Goal: Transaction & Acquisition: Subscribe to service/newsletter

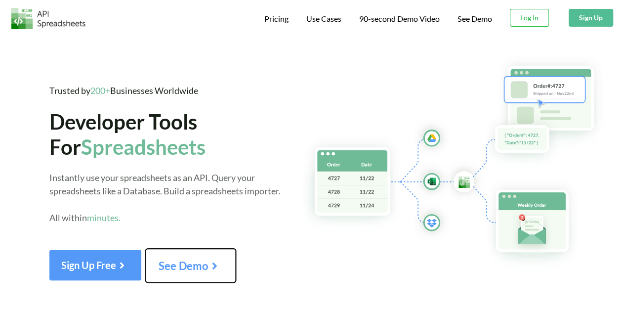
click at [203, 267] on span "See Demo" at bounding box center [191, 265] width 64 height 13
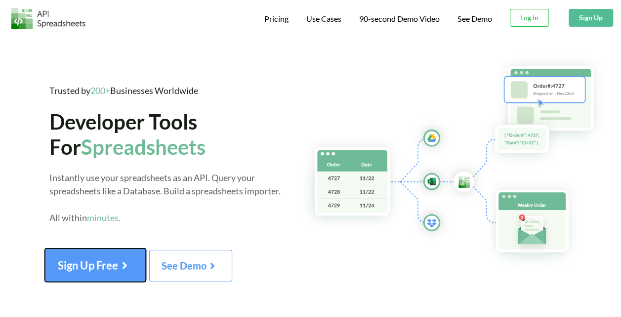
click at [101, 263] on span "Sign Up Free" at bounding box center [95, 265] width 75 height 13
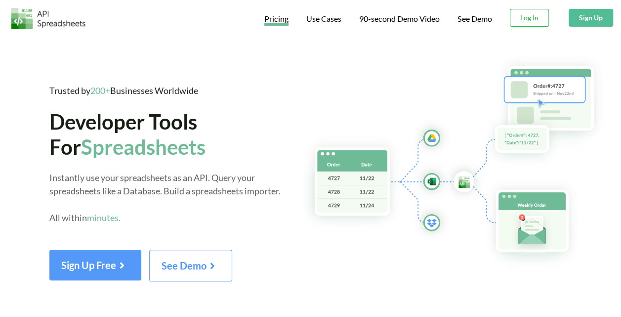
click at [267, 19] on span "Pricing" at bounding box center [276, 20] width 24 height 12
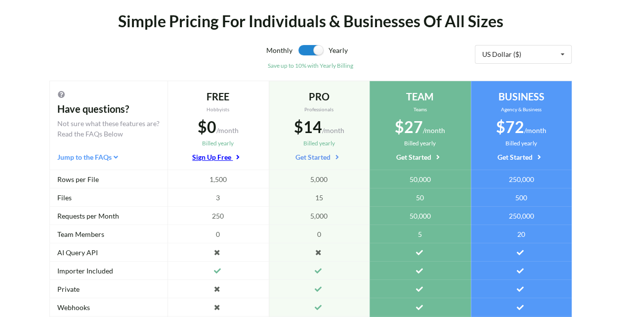
scroll to position [66, 0]
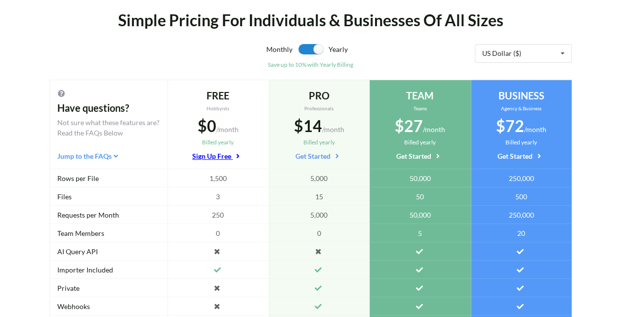
click at [218, 159] on link "Sign Up Free" at bounding box center [217, 155] width 51 height 9
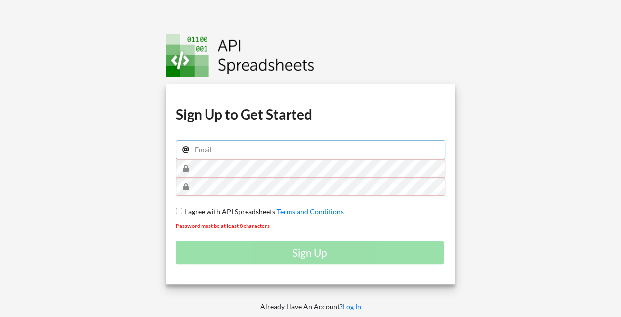
click at [238, 153] on input "email" at bounding box center [311, 149] width 270 height 19
click at [275, 145] on input "zen.bisnis17@gmail.com" at bounding box center [311, 149] width 270 height 19
drag, startPoint x: 275, startPoint y: 145, endPoint x: 193, endPoint y: 145, distance: 82.1
click at [193, 145] on input "zen.bisnis17@gmail.com" at bounding box center [311, 149] width 270 height 19
type input "rijalispt@gmail.com"
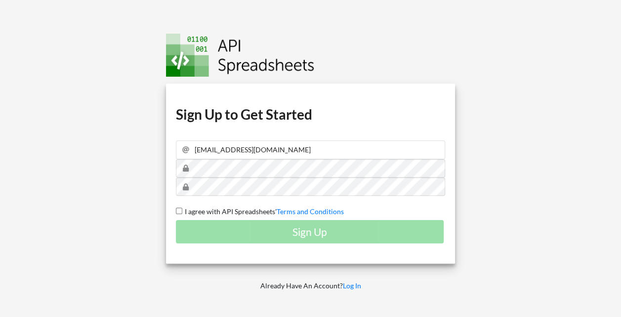
click at [179, 212] on input "I agree with API Spreadsheets' Terms and Conditions" at bounding box center [179, 211] width 6 height 6
checkbox input "true"
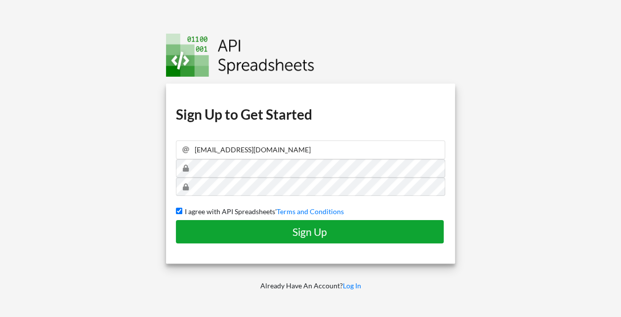
click at [201, 229] on h4 "Sign Up" at bounding box center [309, 231] width 247 height 12
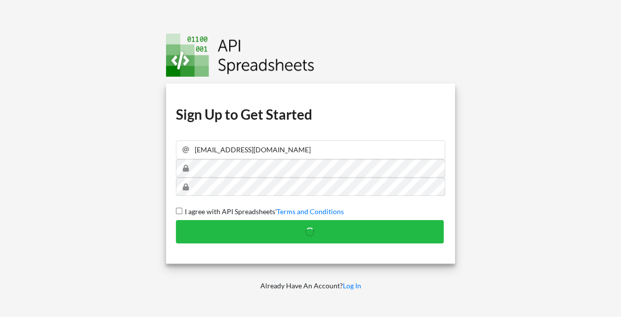
checkbox input "false"
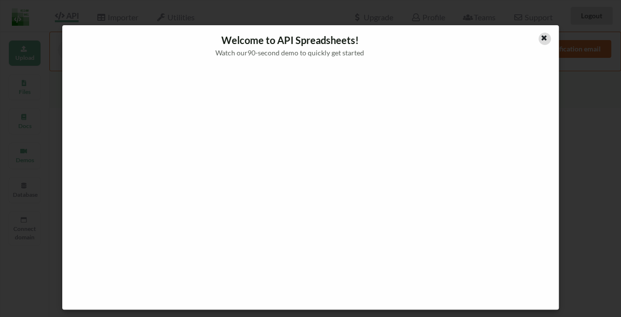
click at [540, 39] on icon at bounding box center [544, 36] width 8 height 7
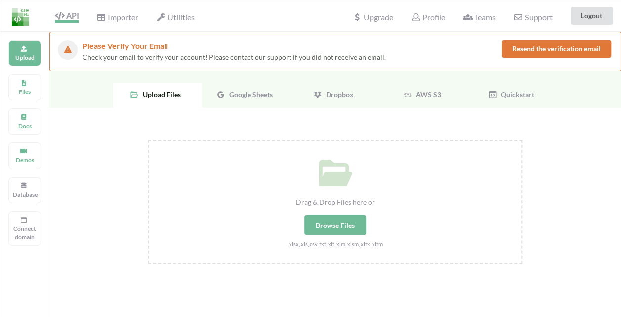
click at [78, 17] on span "API" at bounding box center [67, 17] width 24 height 12
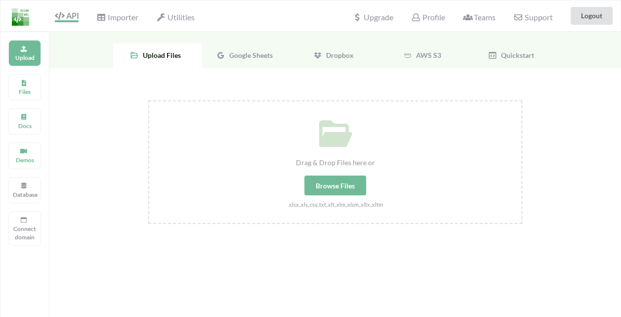
click at [238, 54] on span "Google Sheets" at bounding box center [248, 55] width 47 height 8
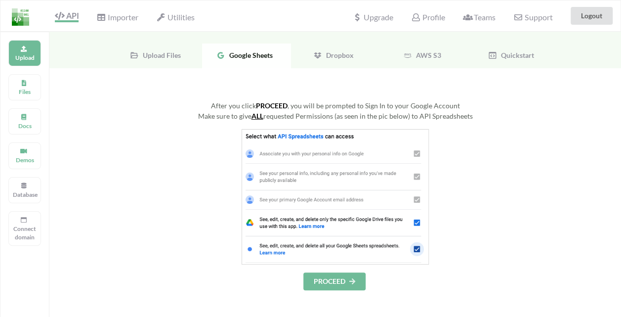
click at [337, 280] on button "PROCEED" at bounding box center [334, 281] width 62 height 18
click at [321, 281] on button "PROCEED" at bounding box center [334, 281] width 62 height 18
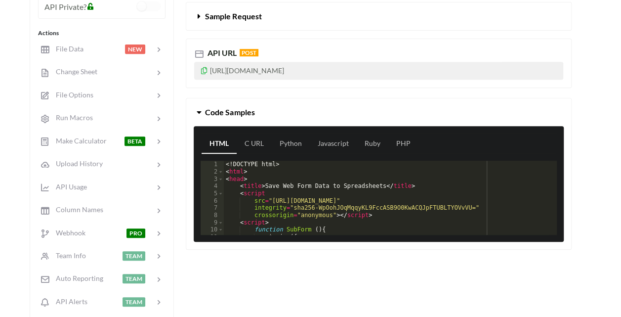
scroll to position [180, 0]
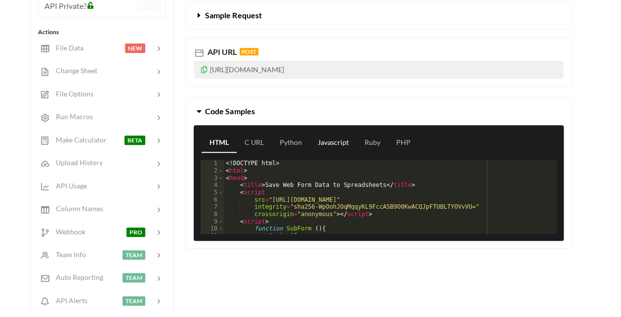
click at [332, 141] on link "Javascript" at bounding box center [333, 143] width 47 height 20
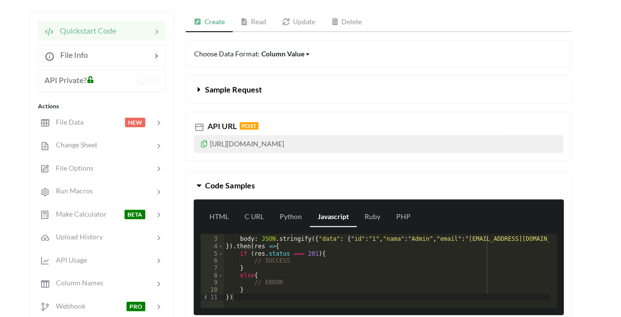
scroll to position [93, 0]
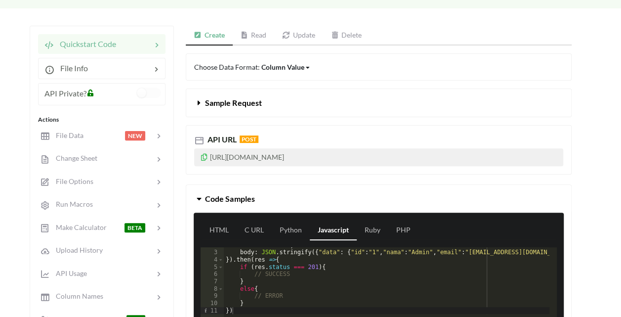
click at [263, 36] on link "Read" at bounding box center [254, 36] width 42 height 20
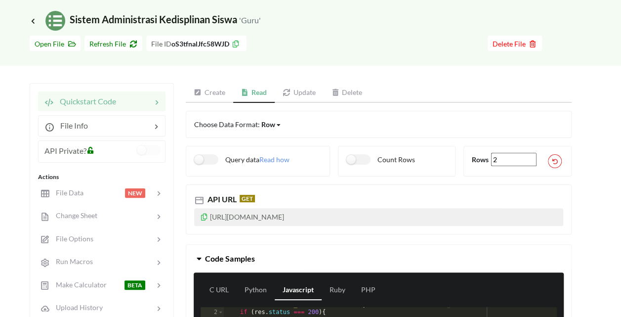
scroll to position [31, 0]
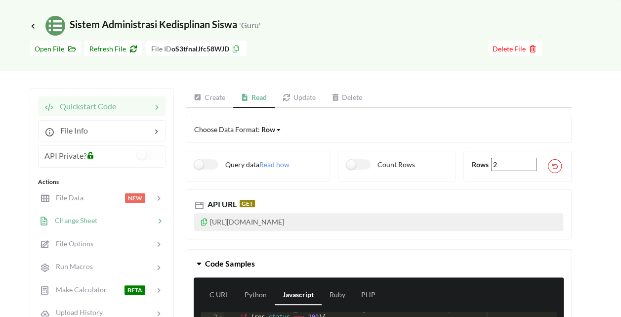
click at [160, 217] on icon at bounding box center [160, 222] width 10 height 10
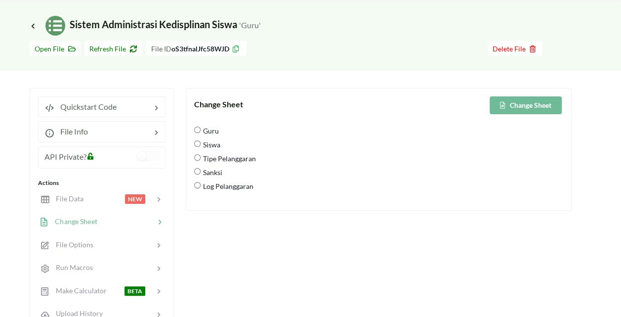
click at [209, 130] on span "Guru" at bounding box center [210, 130] width 18 height 21
click at [201, 130] on input "Guru" at bounding box center [197, 130] width 6 height 6
radio input "true"
click at [211, 145] on span "Siswa" at bounding box center [211, 144] width 20 height 21
click at [201, 145] on input "Siswa" at bounding box center [197, 143] width 6 height 6
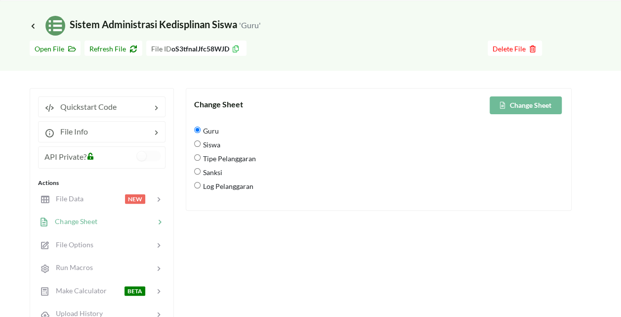
radio input "true"
click at [516, 111] on button "Change Sheet" at bounding box center [526, 105] width 72 height 18
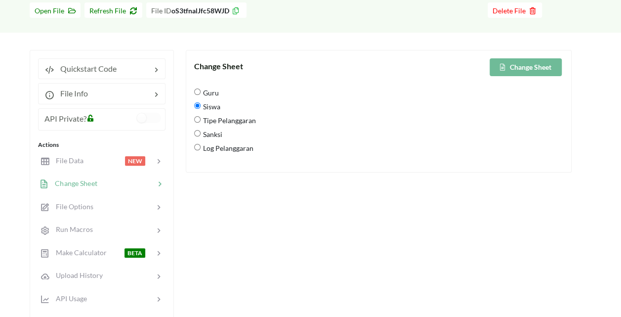
scroll to position [67, 0]
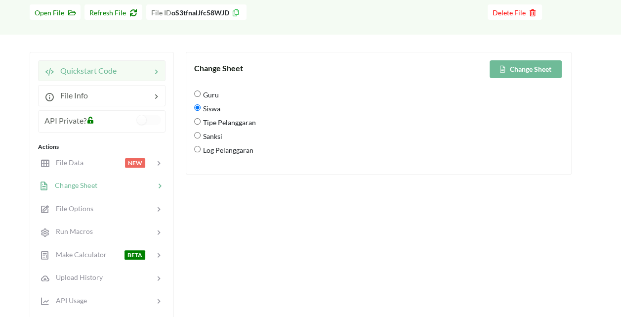
click at [134, 69] on div at bounding box center [134, 71] width 35 height 12
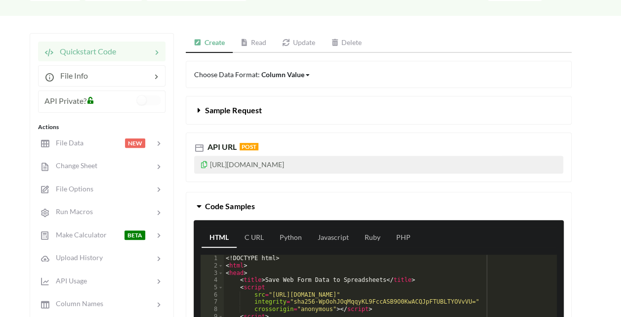
scroll to position [116, 0]
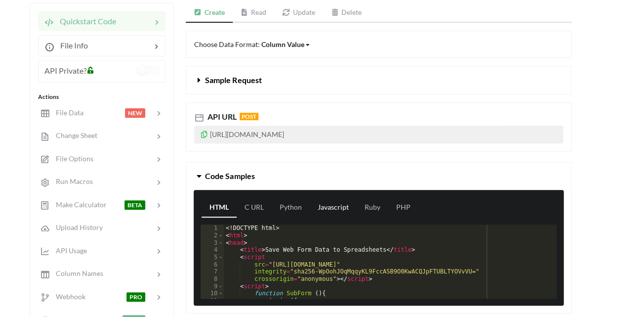
click at [336, 207] on link "Javascript" at bounding box center [333, 208] width 47 height 20
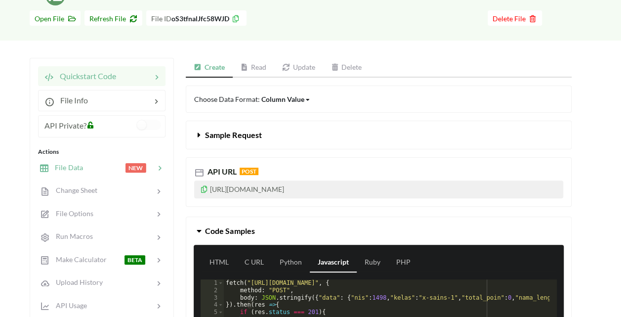
scroll to position [61, 0]
click at [138, 163] on span "NEW" at bounding box center [136, 167] width 21 height 9
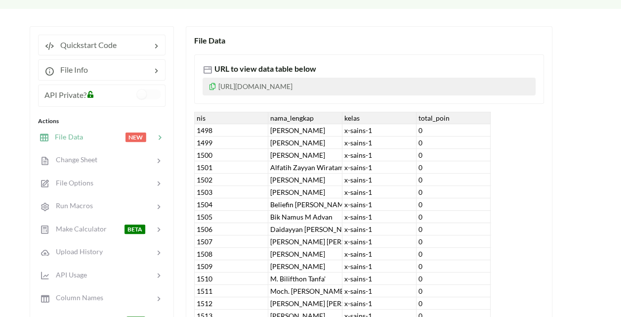
scroll to position [91, 0]
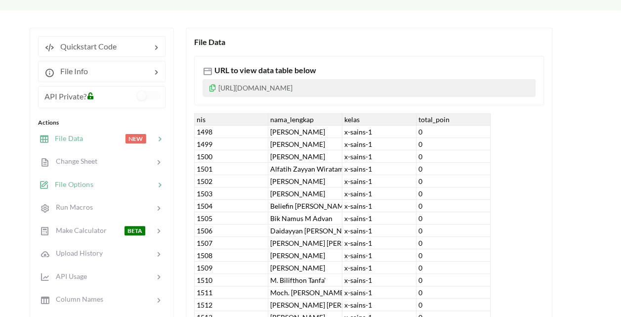
click at [130, 184] on div at bounding box center [123, 184] width 61 height 11
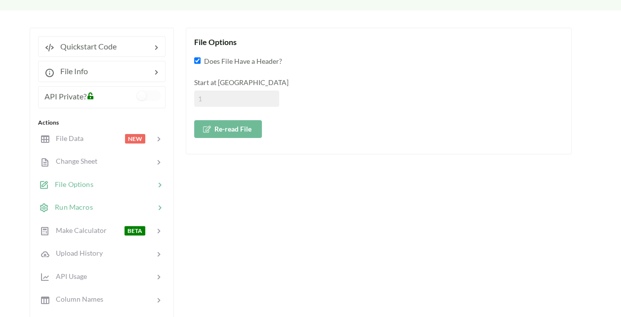
click at [116, 202] on div at bounding box center [124, 207] width 62 height 11
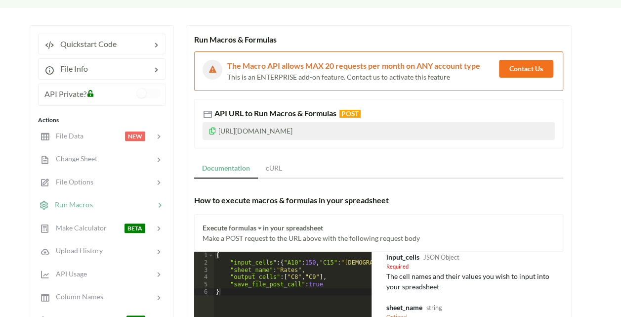
scroll to position [0, 0]
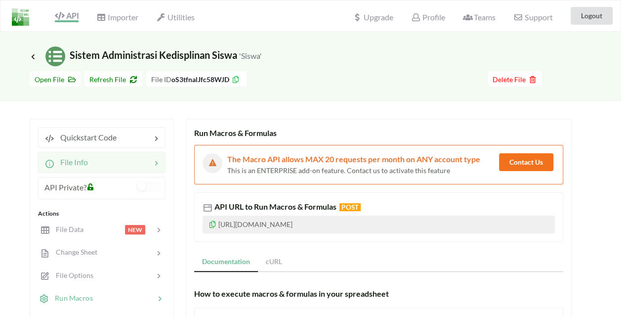
click at [133, 159] on div at bounding box center [119, 162] width 63 height 12
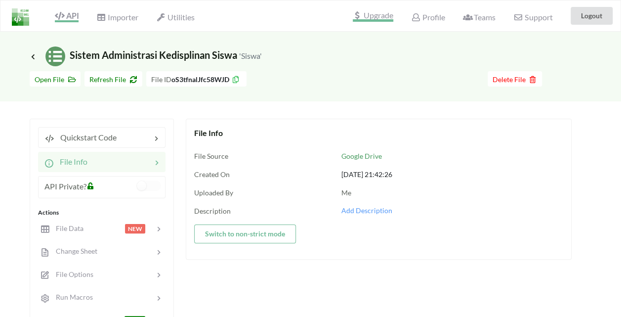
click at [384, 19] on span "Upgrade" at bounding box center [373, 16] width 41 height 10
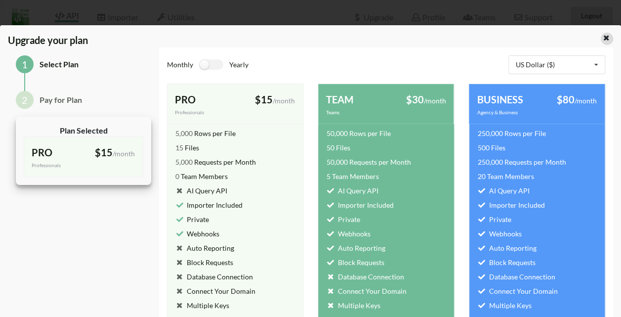
click at [602, 36] on icon at bounding box center [606, 36] width 8 height 7
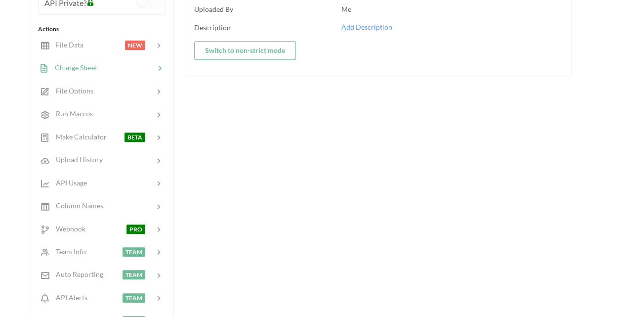
scroll to position [189, 0]
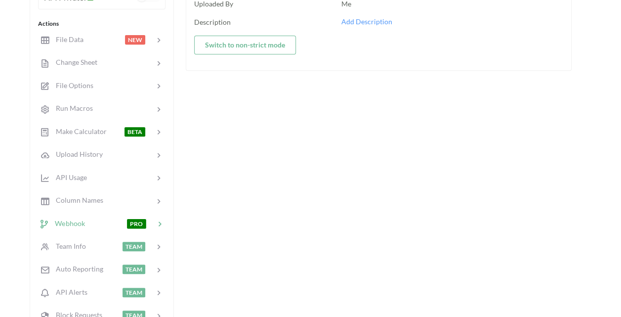
click at [101, 226] on div at bounding box center [106, 222] width 42 height 11
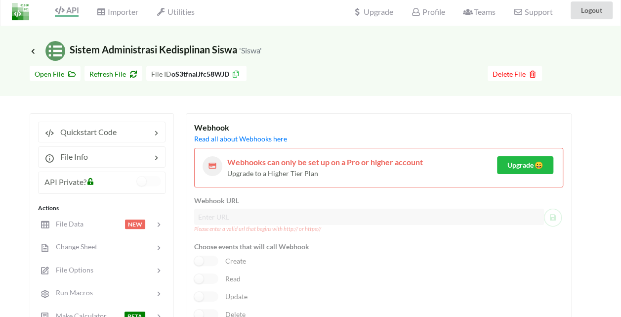
scroll to position [0, 0]
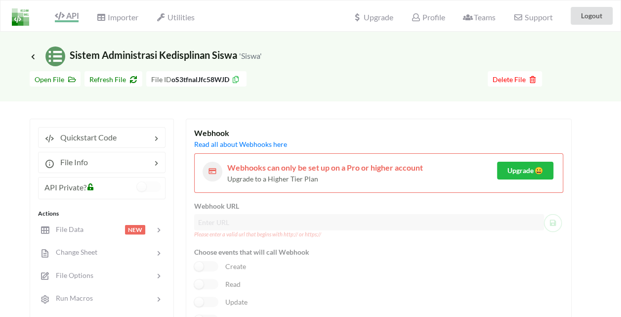
click at [572, 39] on div "Icon Link Sistem Administrasi Kedisplinan Siswa 'Siswa'" at bounding box center [310, 49] width 621 height 35
